Goal: Information Seeking & Learning: Get advice/opinions

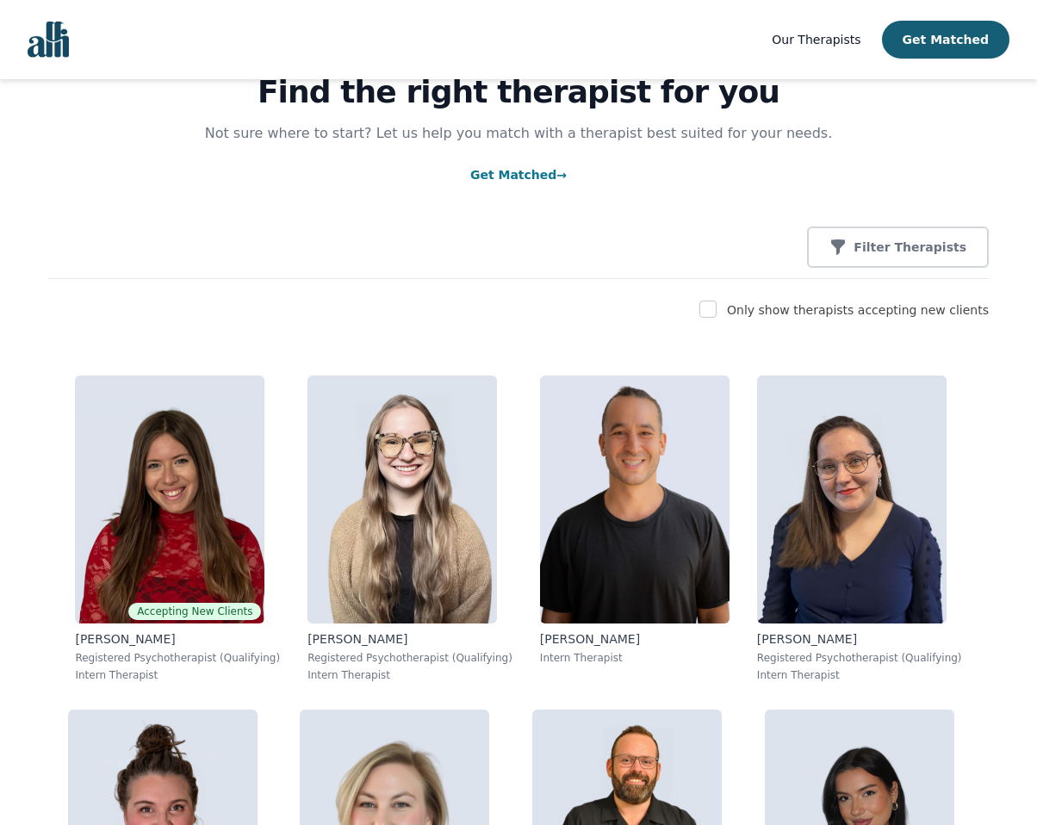
scroll to position [95, 0]
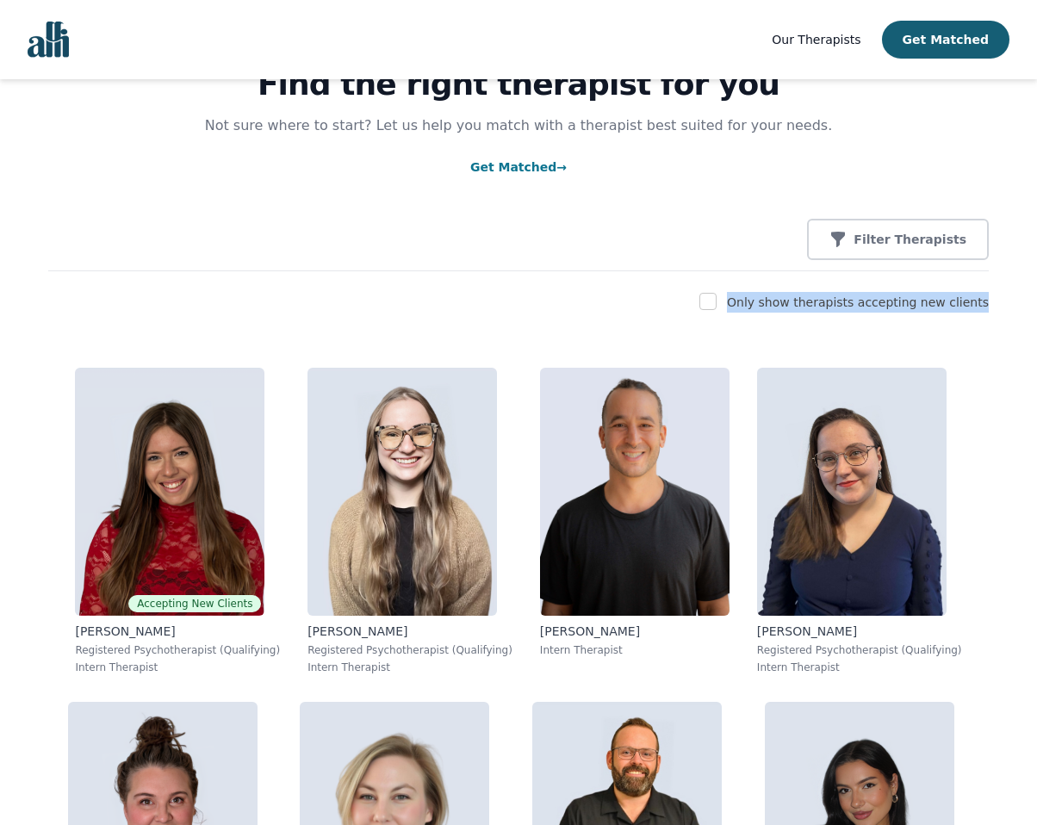
drag, startPoint x: 990, startPoint y: 297, endPoint x: 744, endPoint y: 305, distance: 245.6
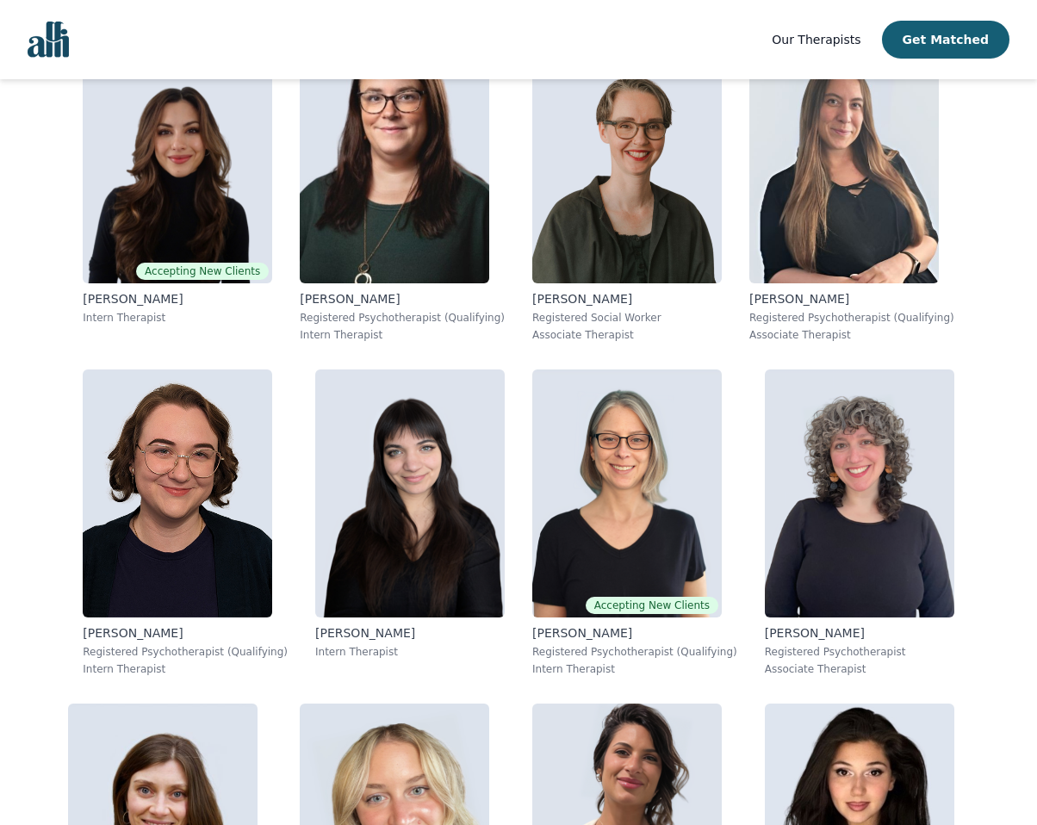
scroll to position [1247, 0]
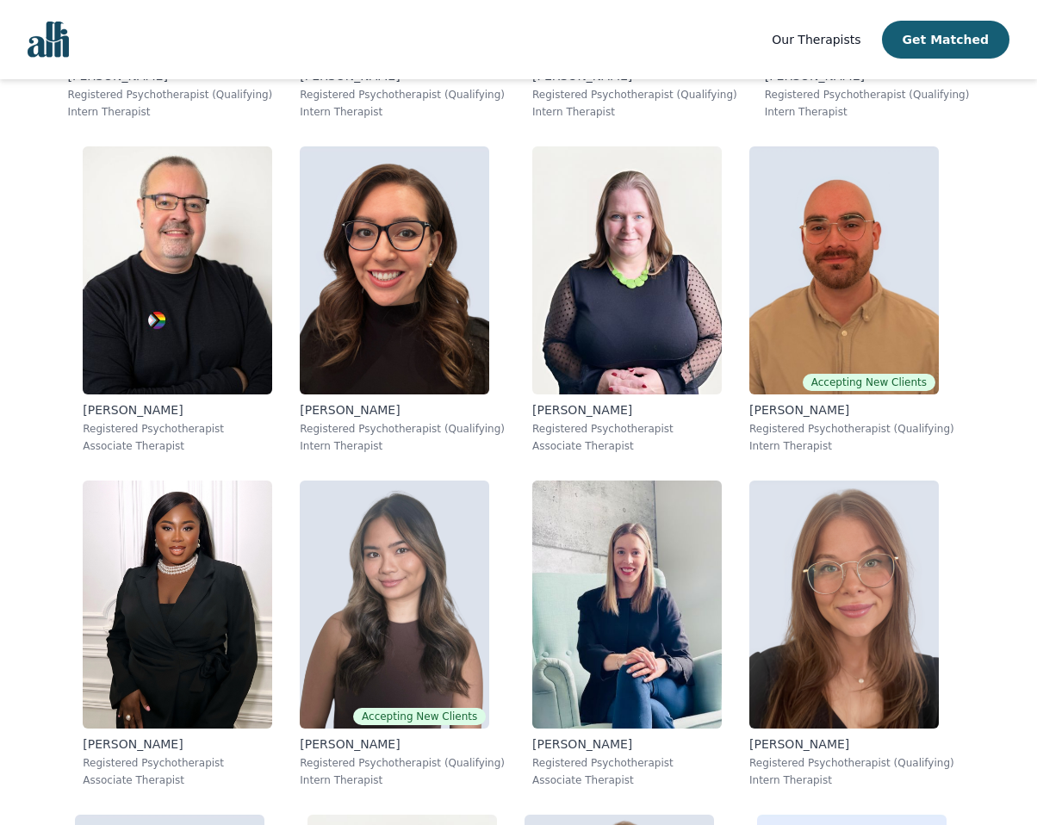
scroll to position [4897, 0]
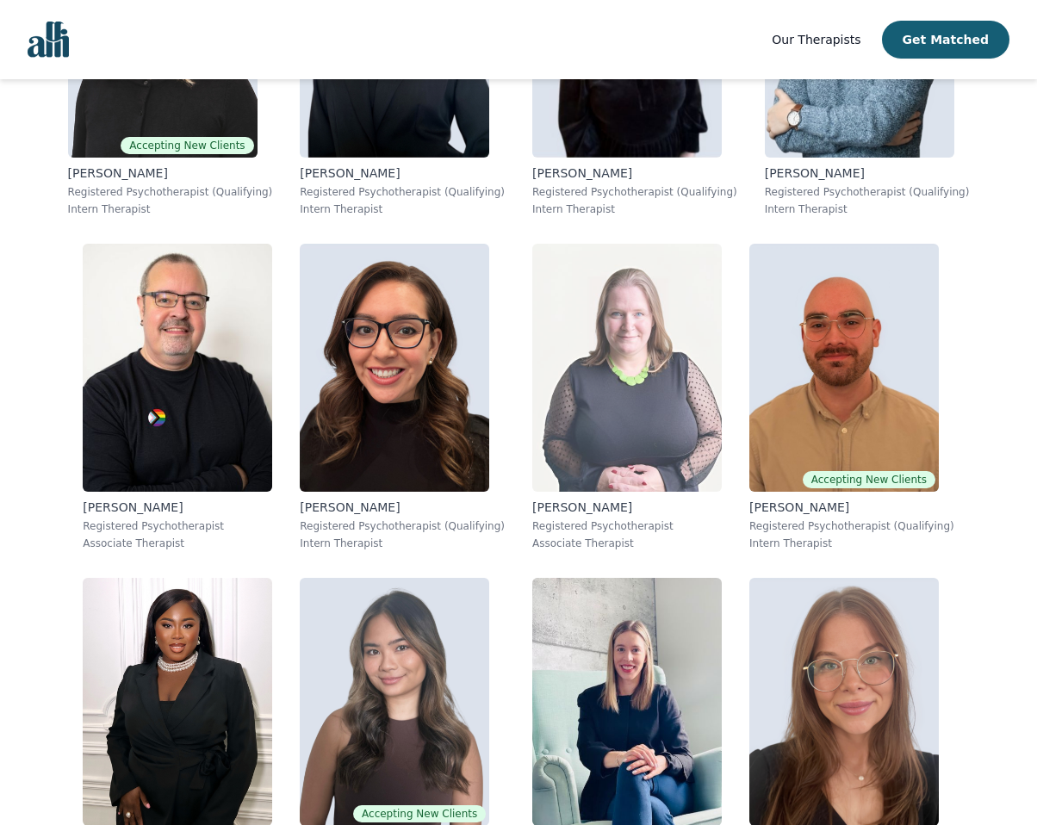
click at [574, 369] on img at bounding box center [626, 368] width 189 height 248
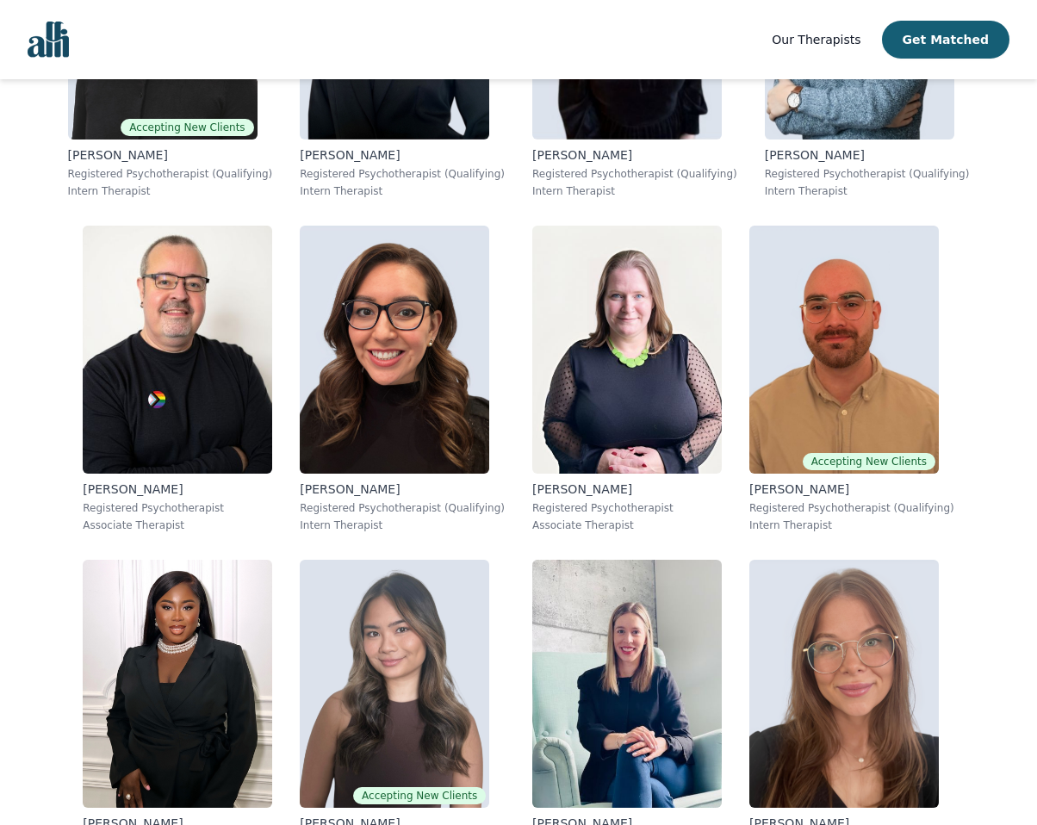
scroll to position [4896, 0]
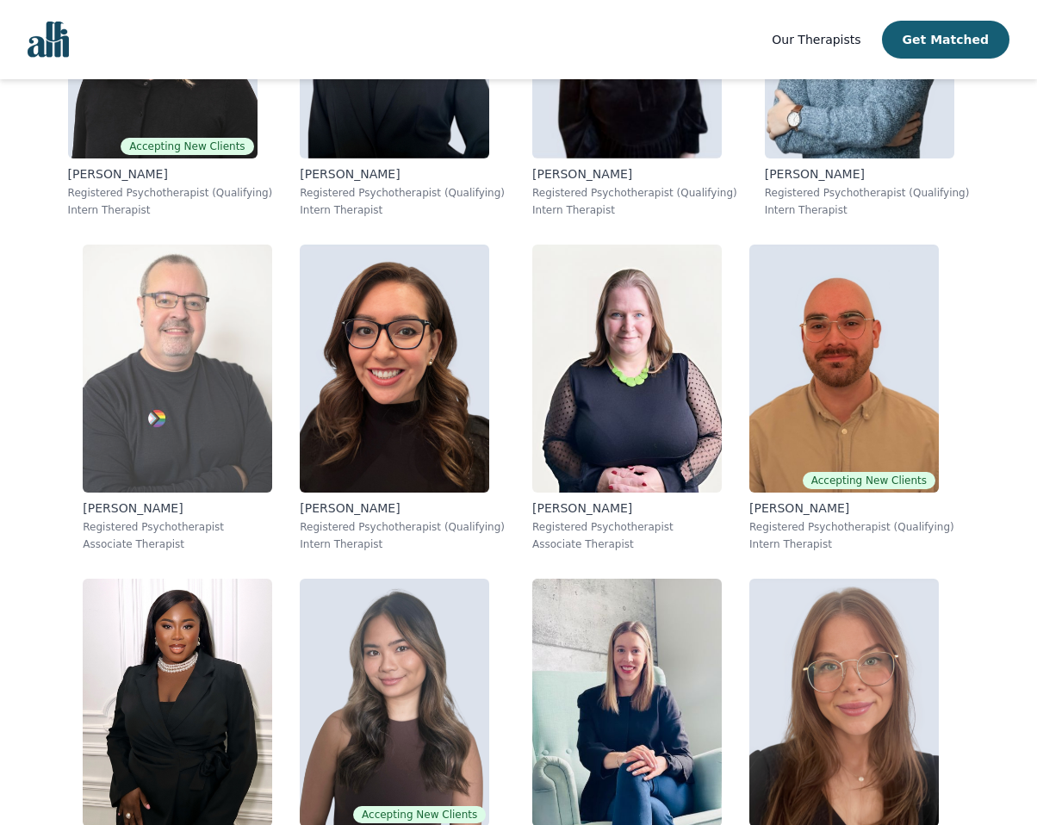
click at [272, 336] on img at bounding box center [177, 369] width 189 height 248
